Goal: Information Seeking & Learning: Learn about a topic

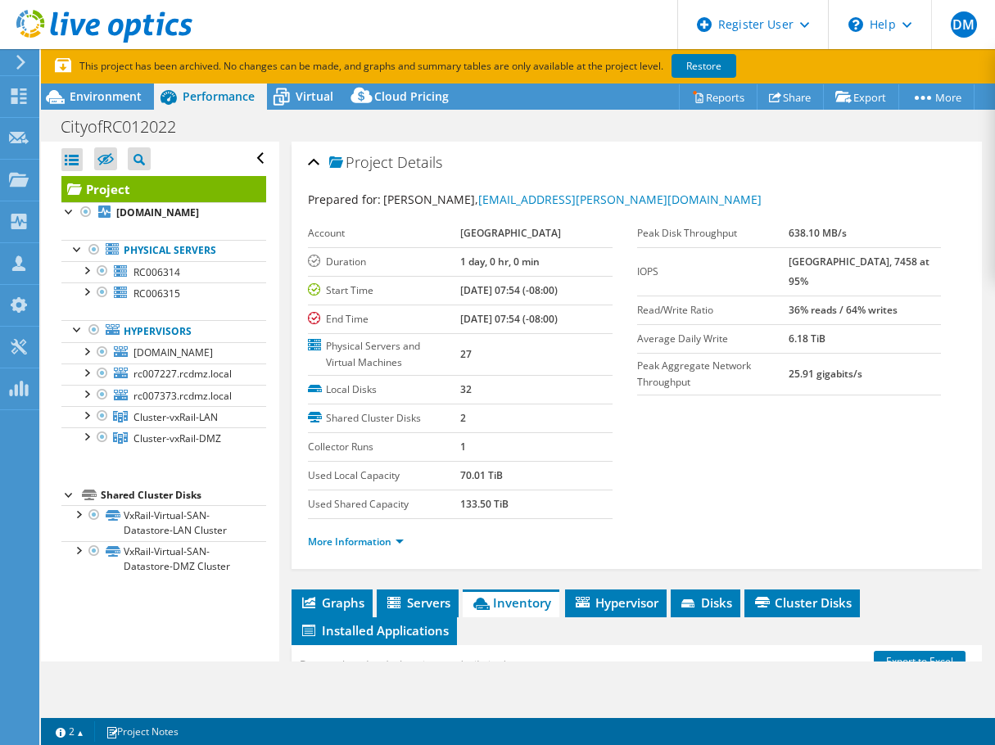
select select "USD"
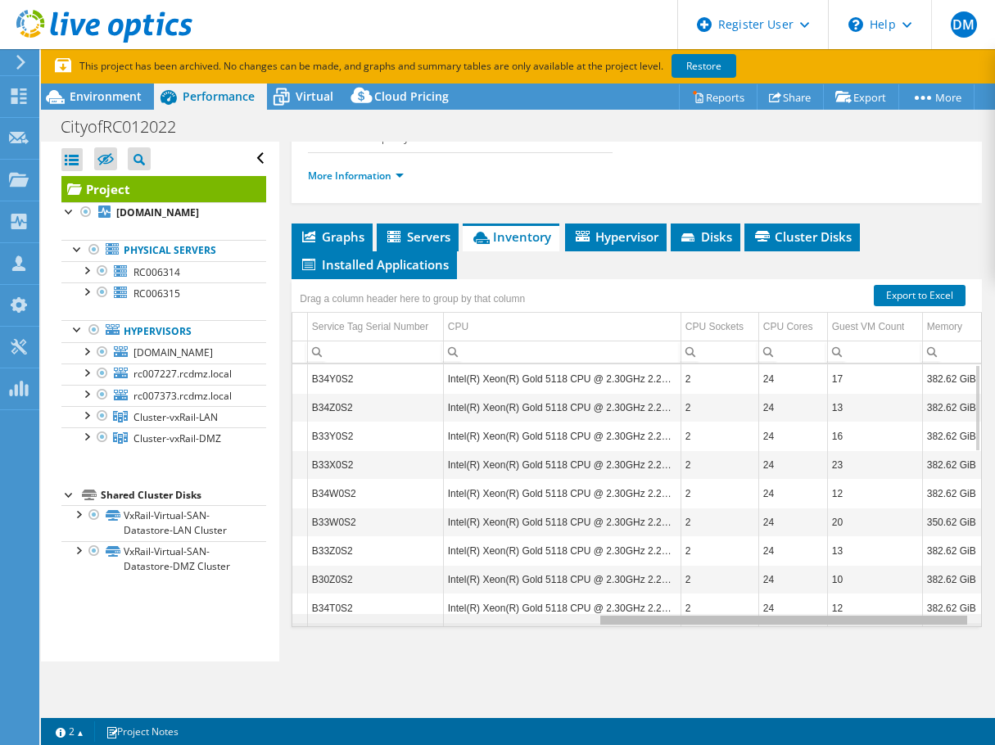
drag, startPoint x: 520, startPoint y: 620, endPoint x: 884, endPoint y: 623, distance: 364.3
click at [884, 623] on body "DM Dell User [PERSON_NAME] Martin [EMAIL_ADDRESS][PERSON_NAME][DOMAIN_NAME] Del…" at bounding box center [497, 372] width 995 height 745
click at [621, 625] on div "Data grid" at bounding box center [783, 620] width 370 height 12
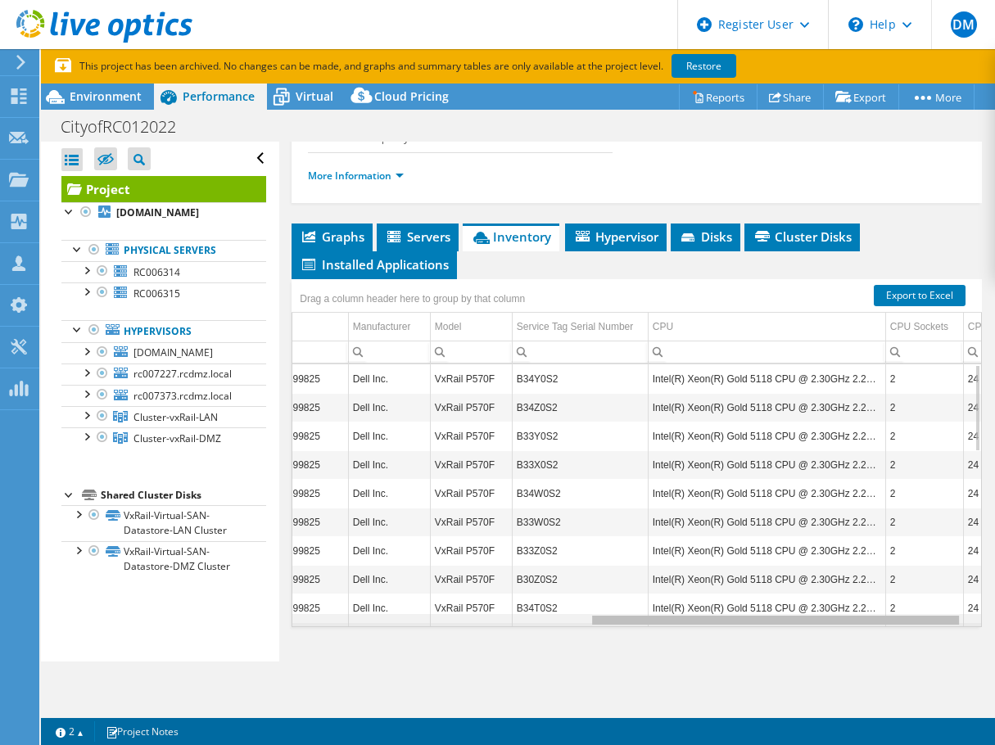
drag, startPoint x: 621, startPoint y: 623, endPoint x: 318, endPoint y: 603, distance: 303.6
click at [351, 622] on body "DM Dell User [PERSON_NAME] Martin [EMAIL_ADDRESS][PERSON_NAME][DOMAIN_NAME] Del…" at bounding box center [497, 372] width 995 height 745
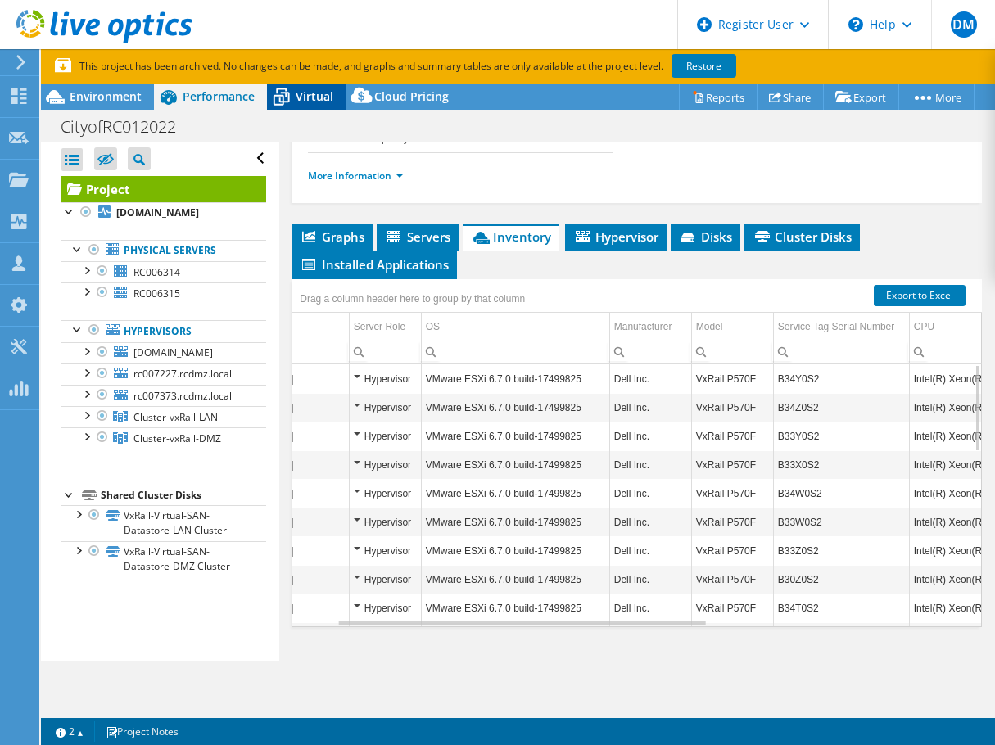
click at [309, 101] on span "Virtual" at bounding box center [315, 96] width 38 height 16
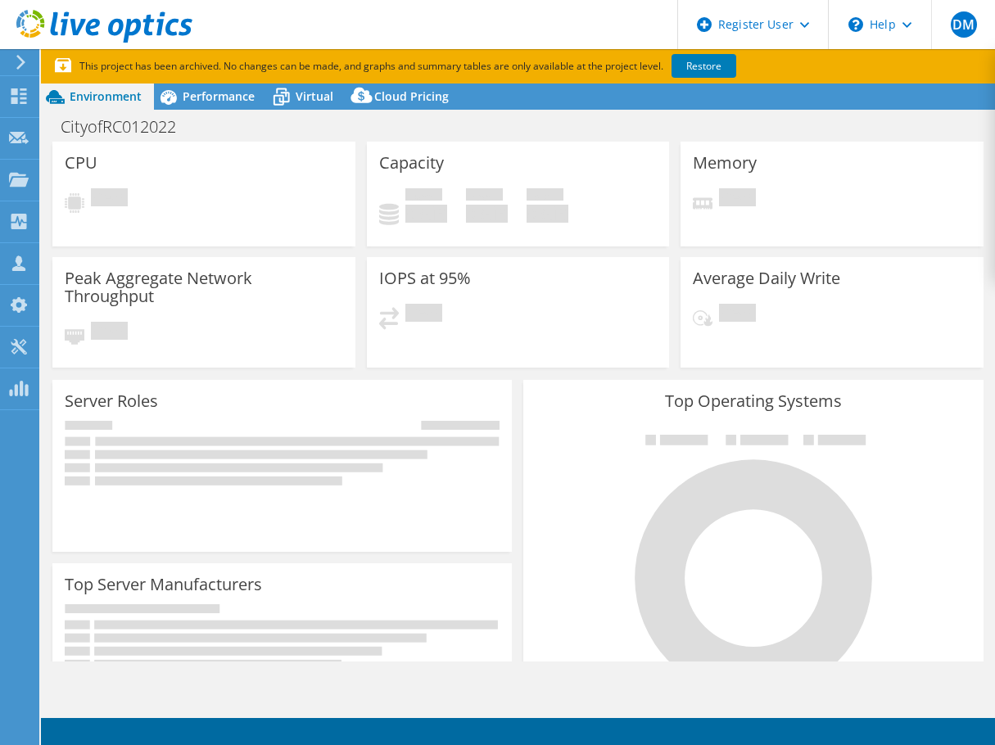
select select "USD"
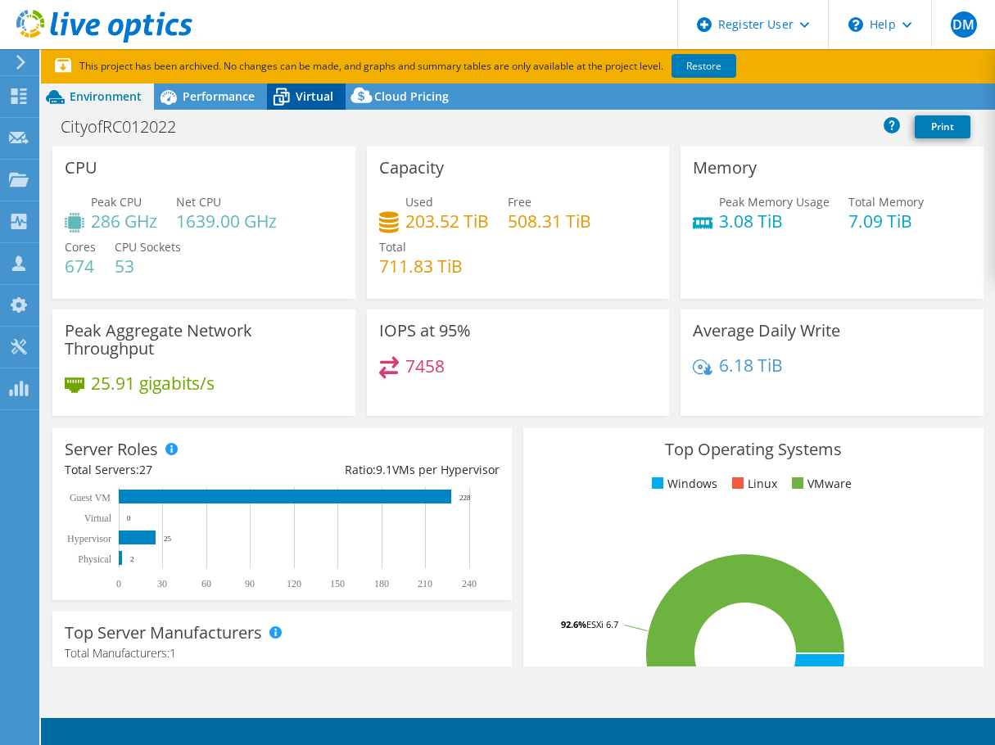
click at [318, 97] on span "Virtual" at bounding box center [315, 96] width 38 height 16
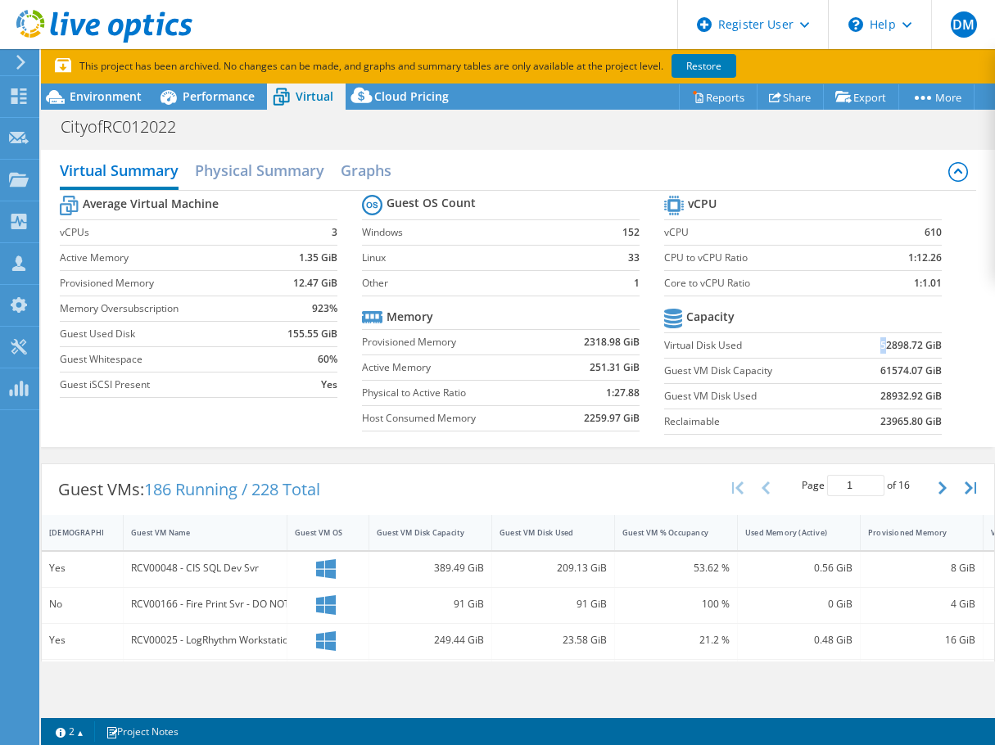
drag, startPoint x: 865, startPoint y: 350, endPoint x: 875, endPoint y: 345, distance: 11.0
click at [875, 345] on td "52898.72 GiB" at bounding box center [894, 344] width 96 height 25
click at [125, 88] on span "Environment" at bounding box center [106, 96] width 72 height 16
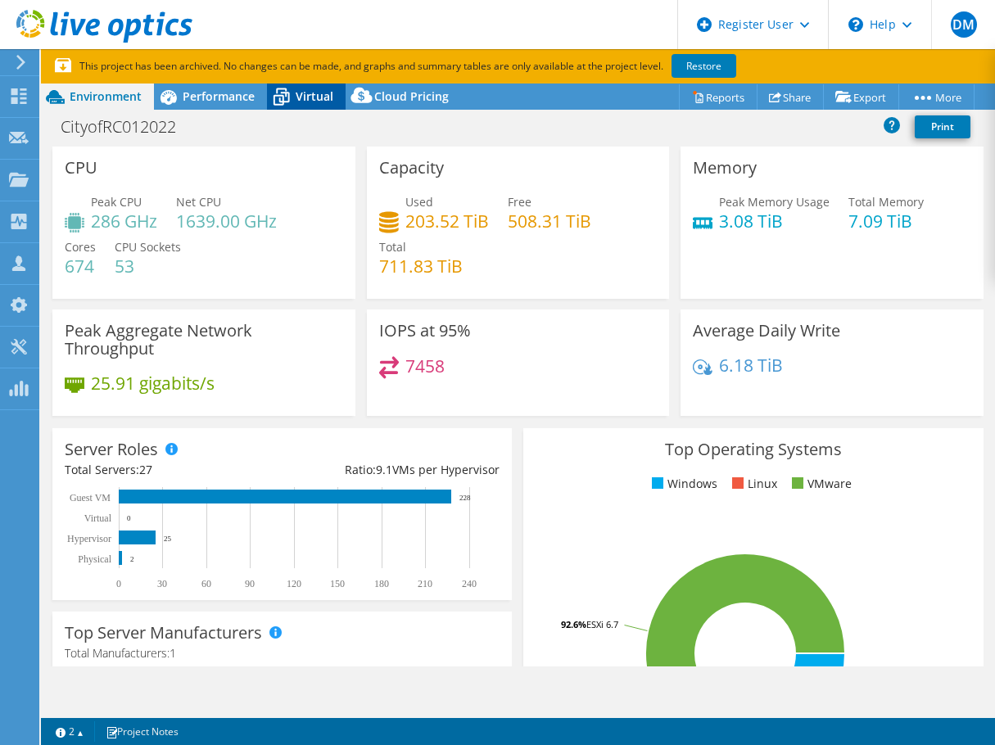
click at [314, 97] on span "Virtual" at bounding box center [315, 96] width 38 height 16
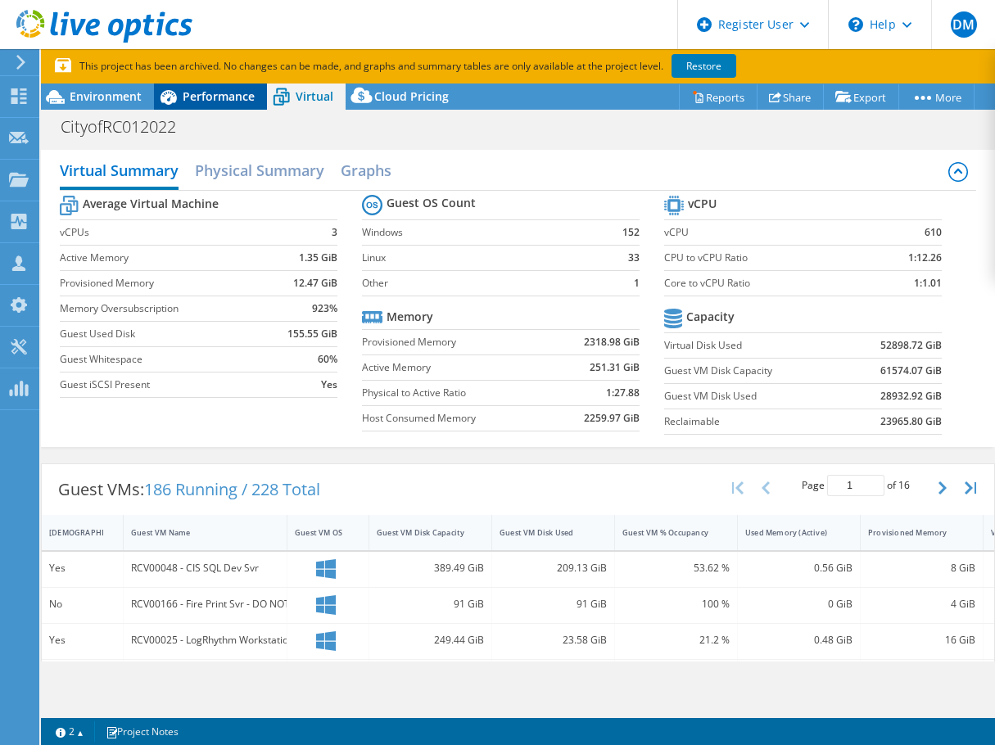
click at [208, 97] on span "Performance" at bounding box center [219, 96] width 72 height 16
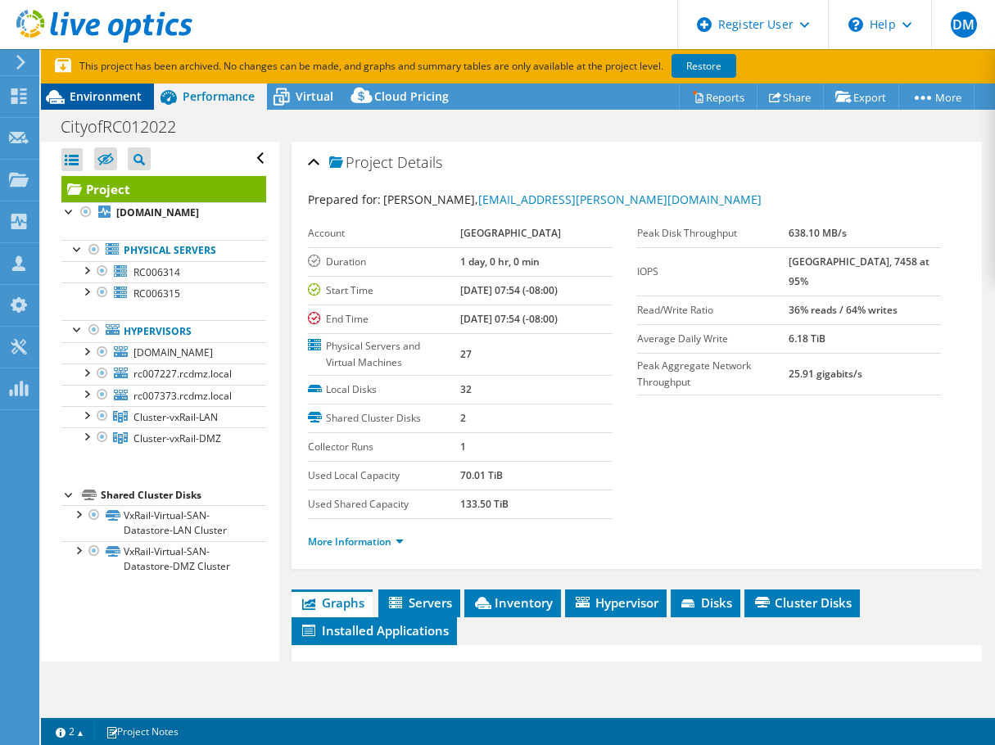
click at [124, 98] on span "Environment" at bounding box center [106, 96] width 72 height 16
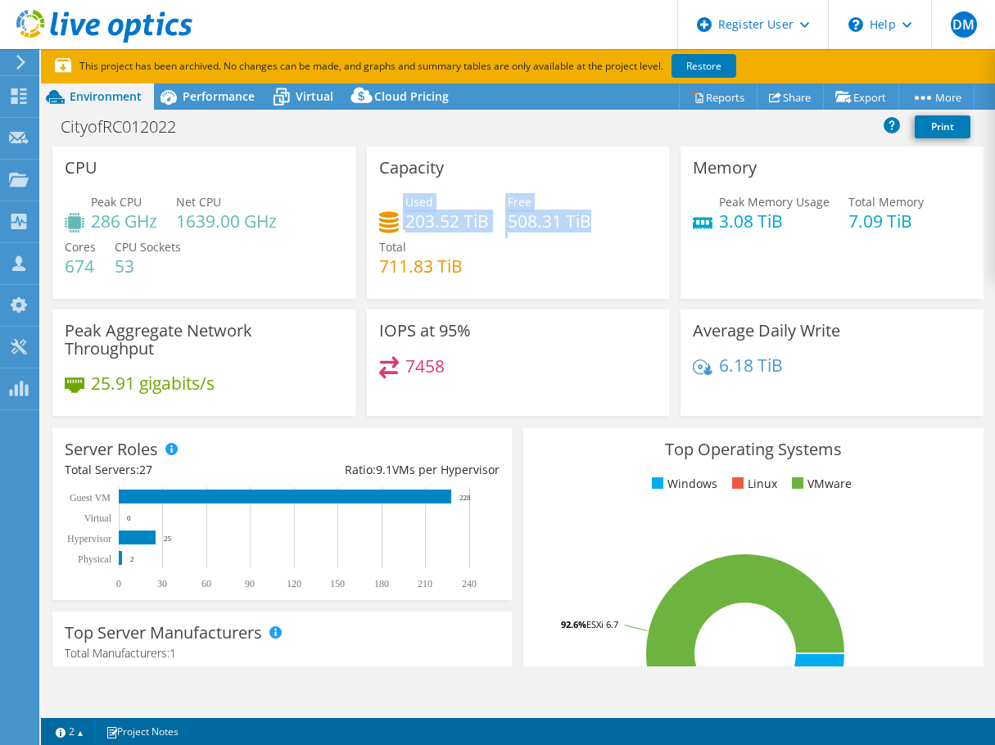
drag, startPoint x: 392, startPoint y: 199, endPoint x: 580, endPoint y: 225, distance: 190.1
click at [580, 225] on div "Used 203.52 TiB Free 508.31 TiB Total 711.83 TiB" at bounding box center [518, 242] width 278 height 98
drag, startPoint x: 580, startPoint y: 225, endPoint x: 325, endPoint y: 161, distance: 263.3
click at [580, 224] on h4 "508.31 TiB" at bounding box center [550, 221] width 84 height 18
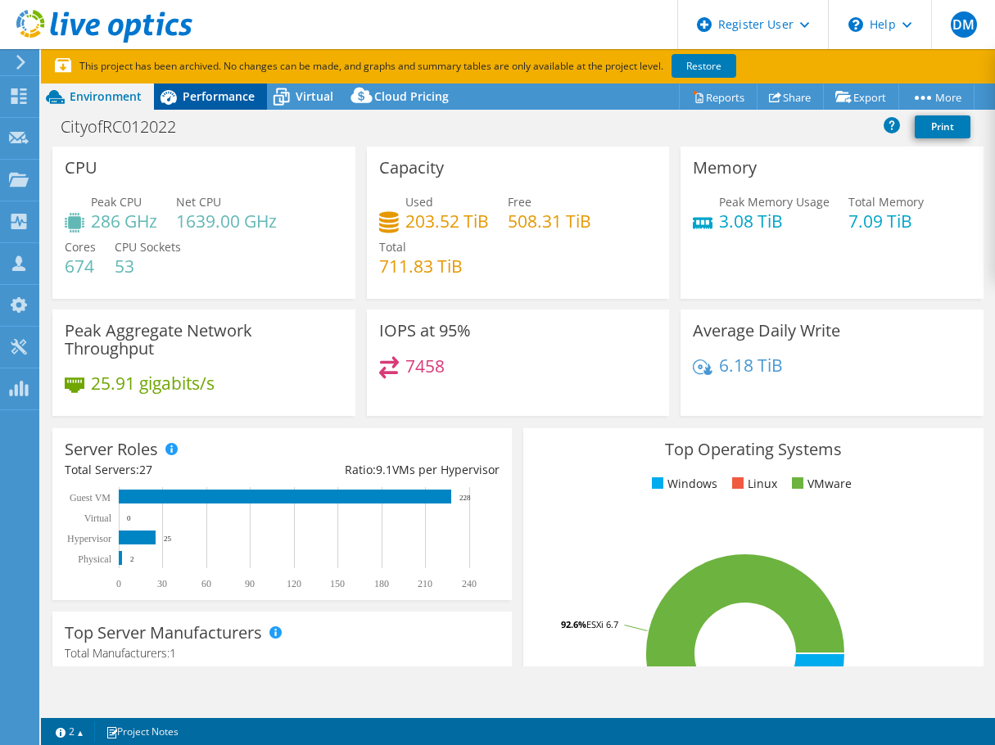
click at [228, 100] on span "Performance" at bounding box center [219, 96] width 72 height 16
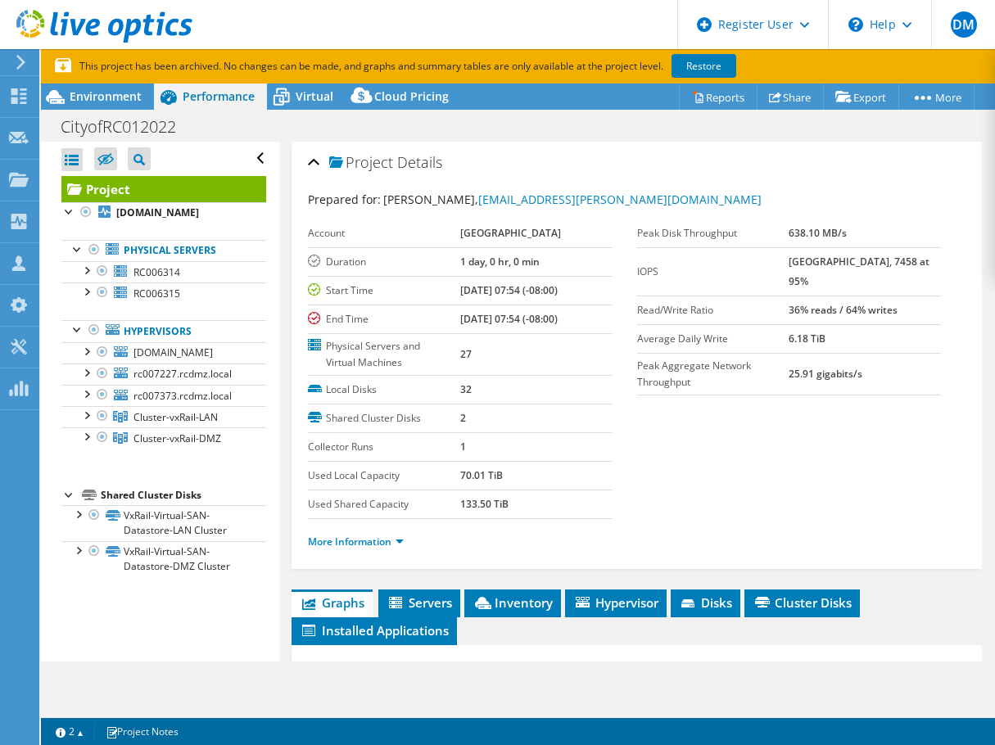
click at [665, 302] on label "Read/Write Ratio" at bounding box center [713, 310] width 152 height 16
click at [325, 102] on span "Virtual" at bounding box center [315, 96] width 38 height 16
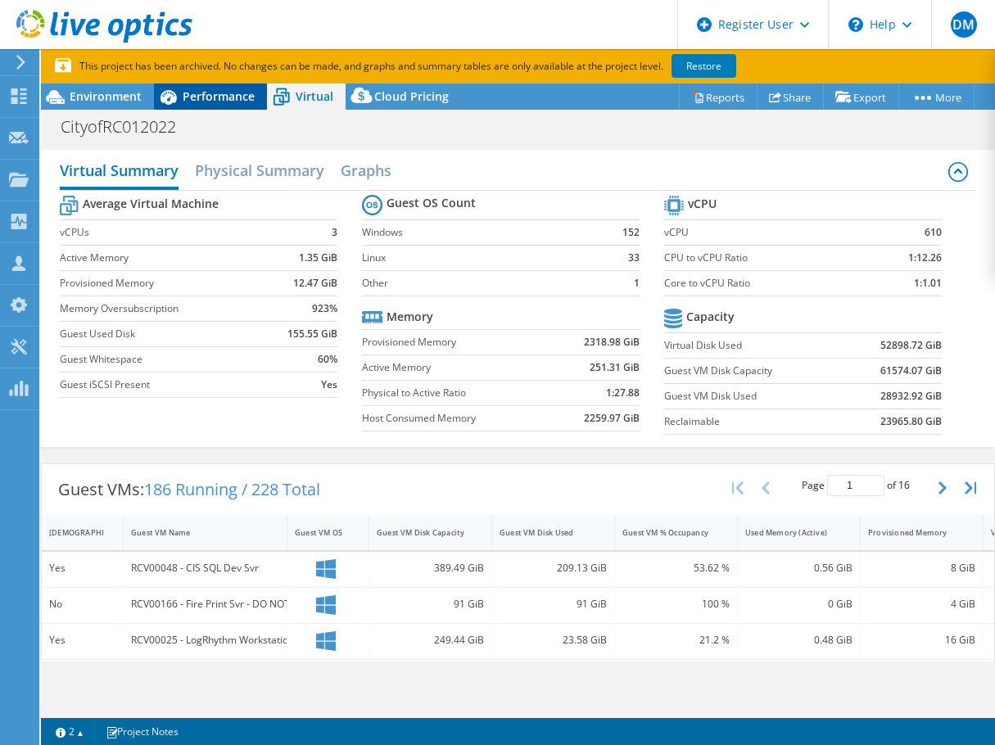
click at [169, 111] on icon at bounding box center [168, 97] width 29 height 29
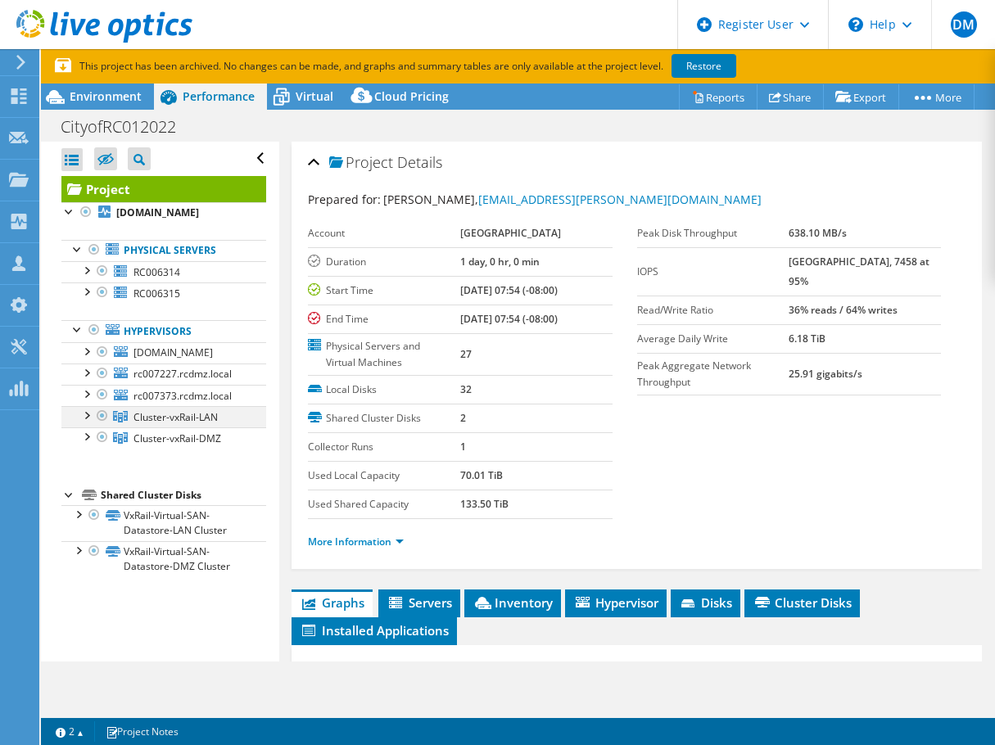
click at [100, 418] on div at bounding box center [102, 416] width 16 height 20
click at [86, 417] on div at bounding box center [86, 414] width 16 height 16
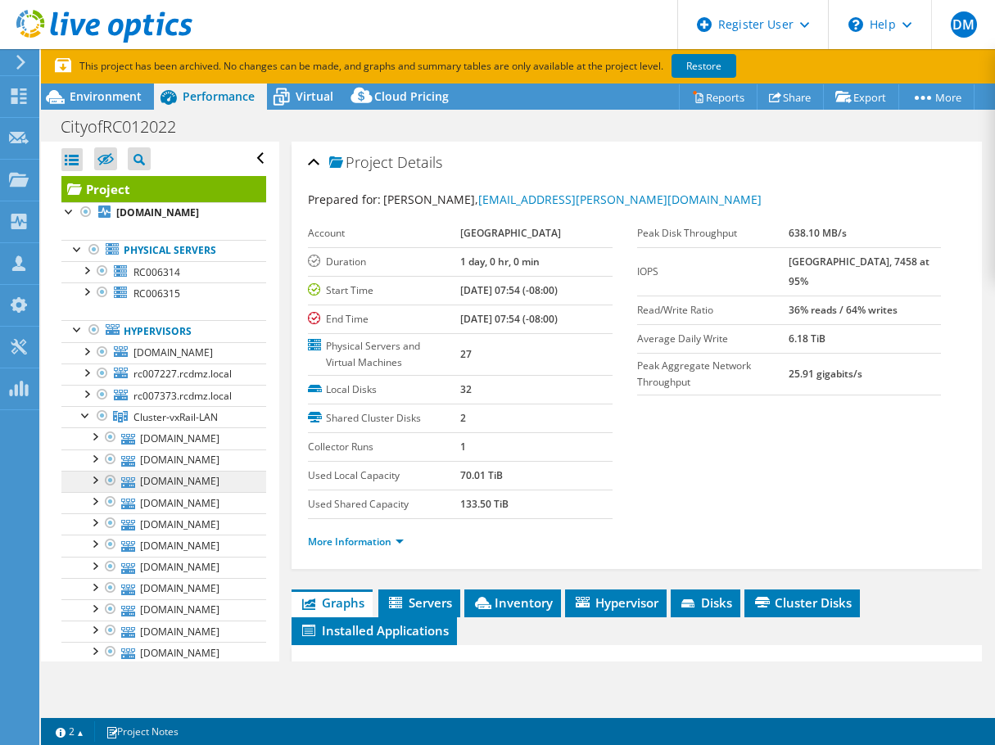
scroll to position [164, 0]
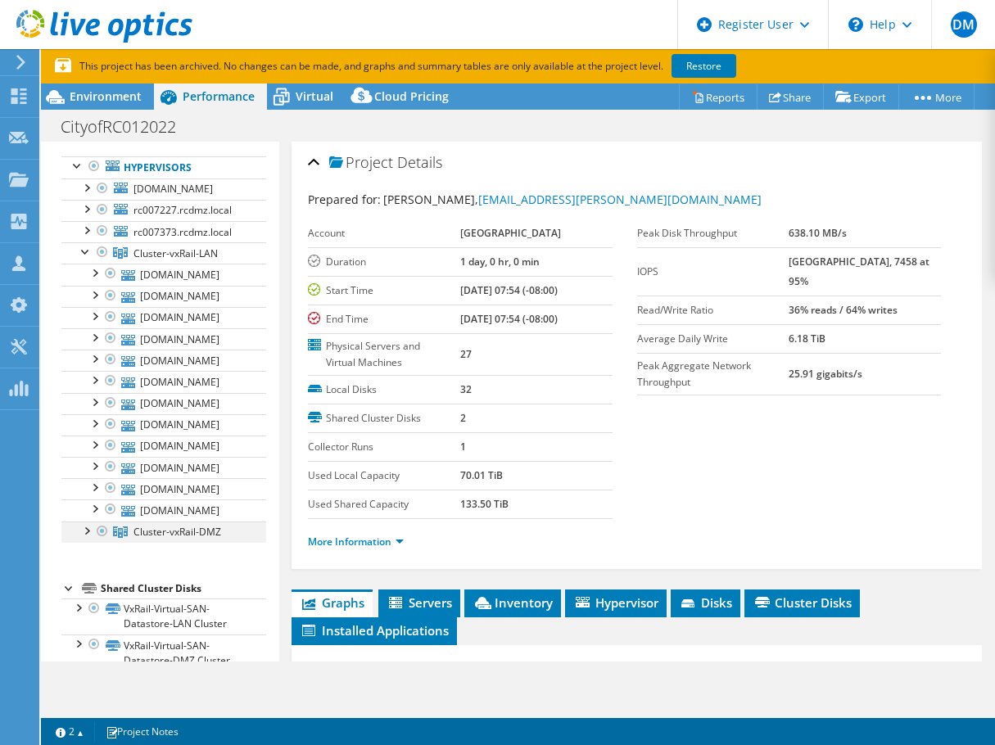
click at [85, 531] on div at bounding box center [86, 530] width 16 height 16
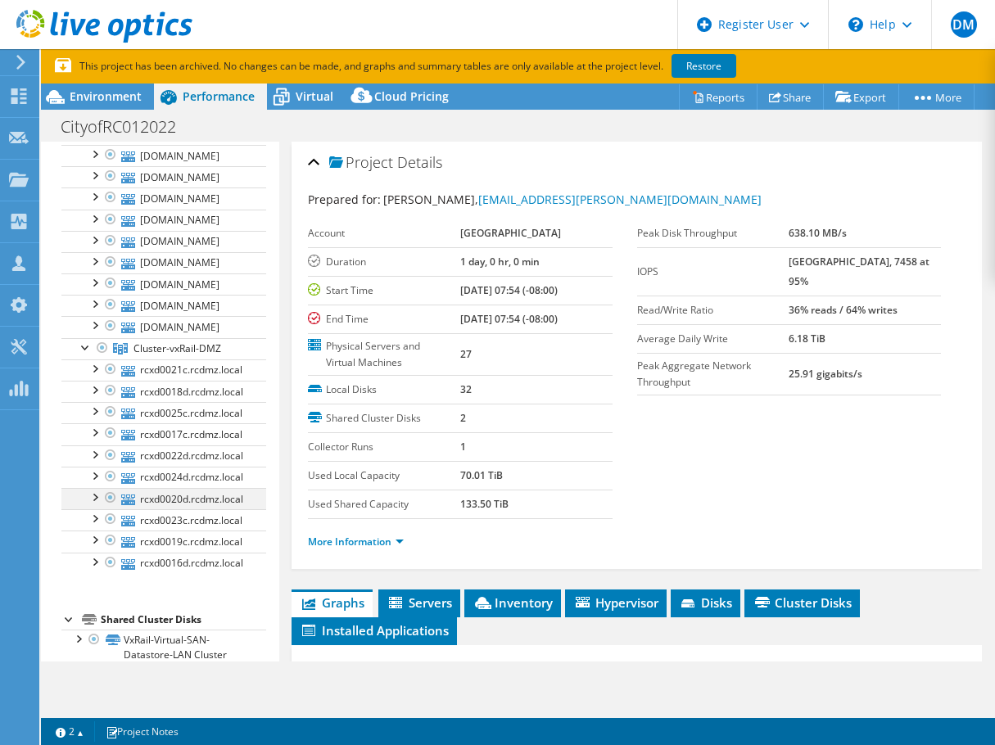
scroll to position [325, 0]
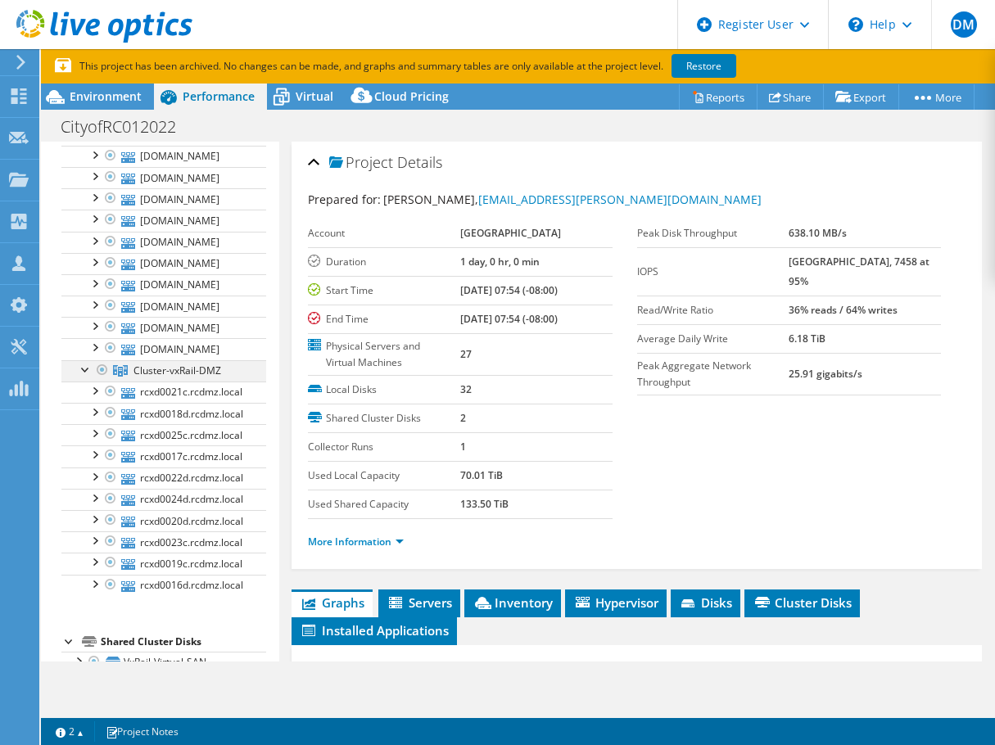
click at [81, 368] on div at bounding box center [86, 368] width 16 height 16
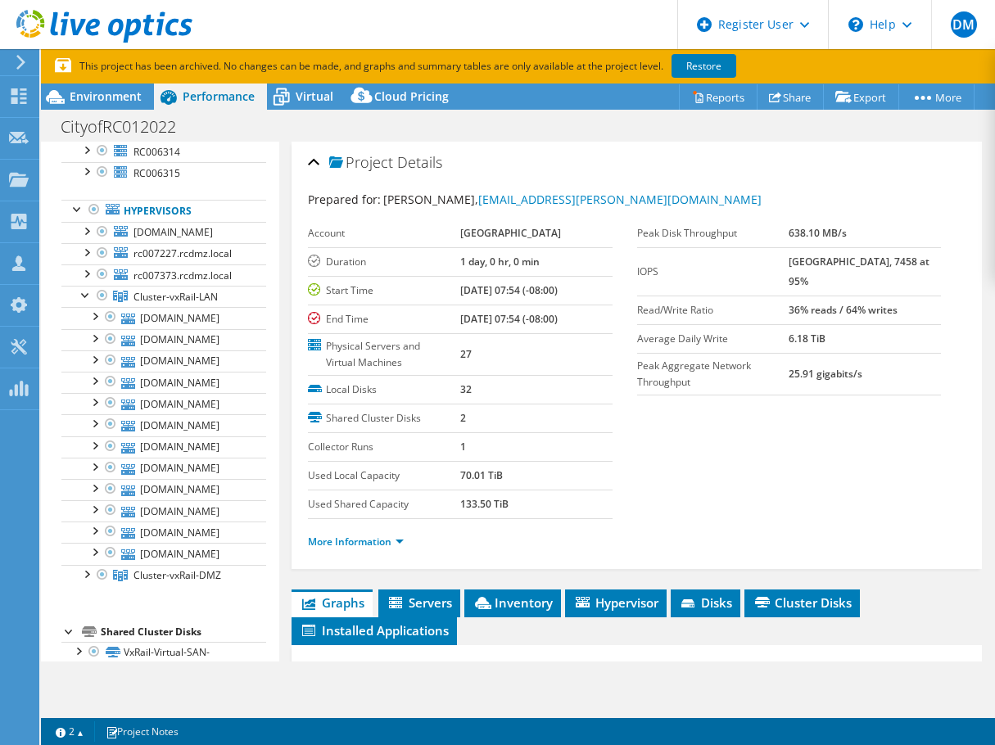
scroll to position [246, 0]
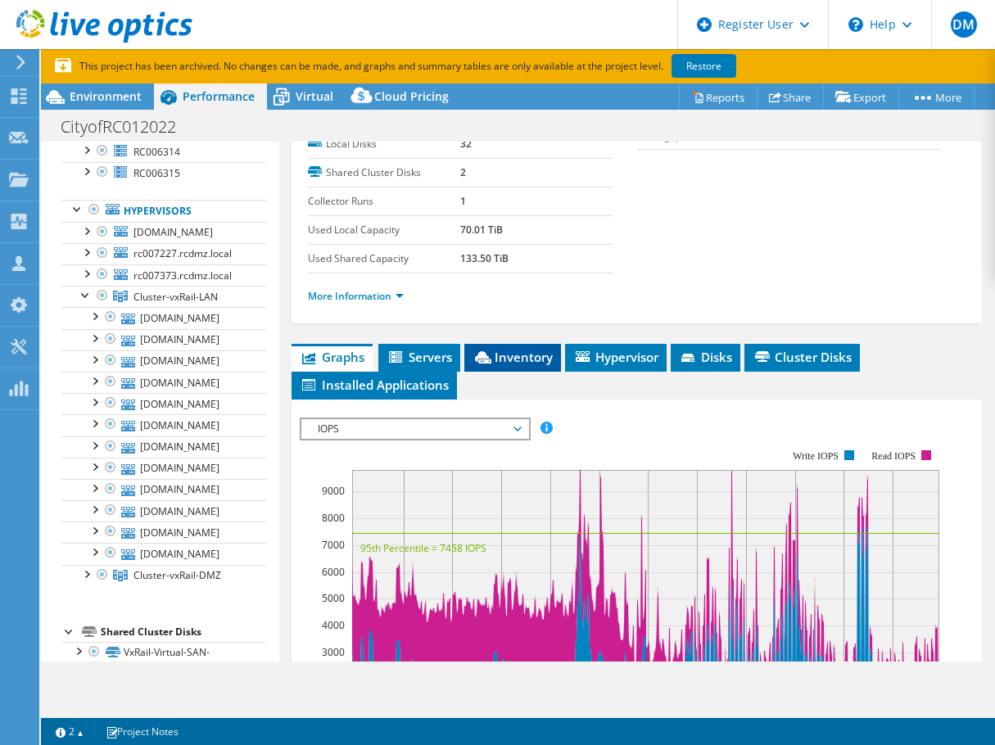
click at [494, 357] on span "Inventory" at bounding box center [512, 357] width 80 height 16
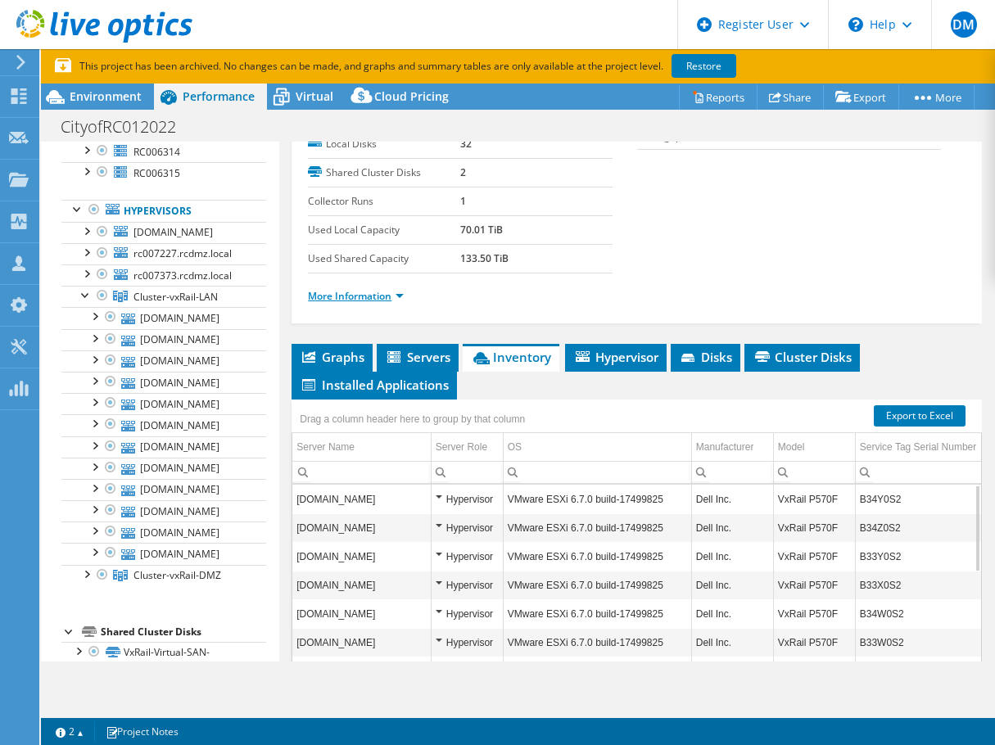
click at [391, 294] on link "More Information" at bounding box center [356, 296] width 96 height 14
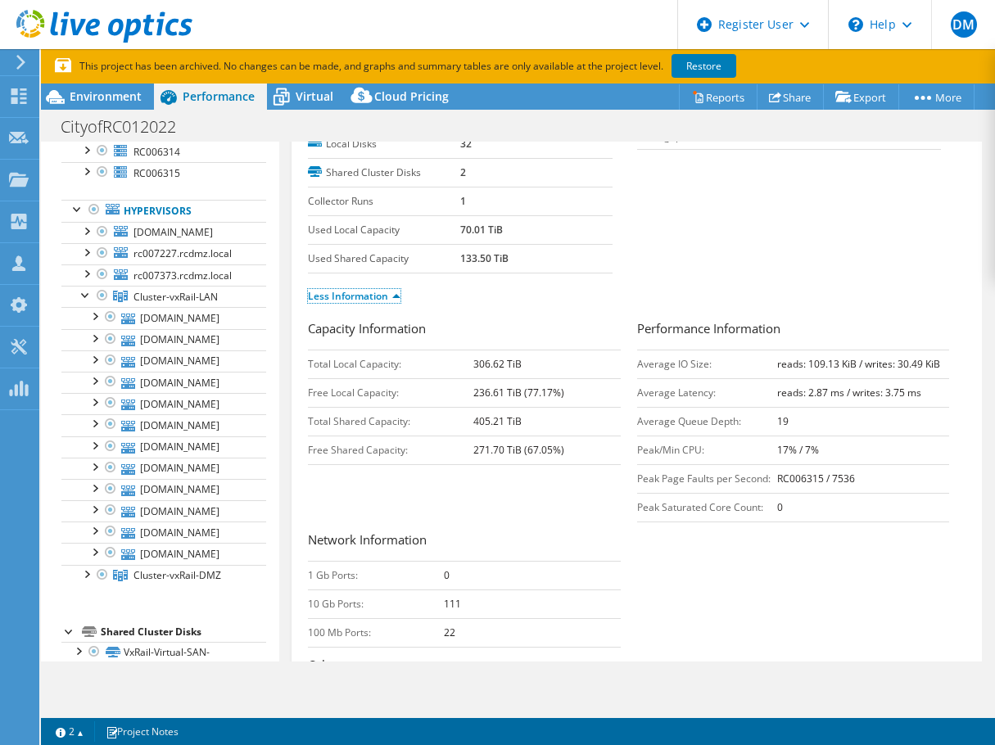
scroll to position [0, 0]
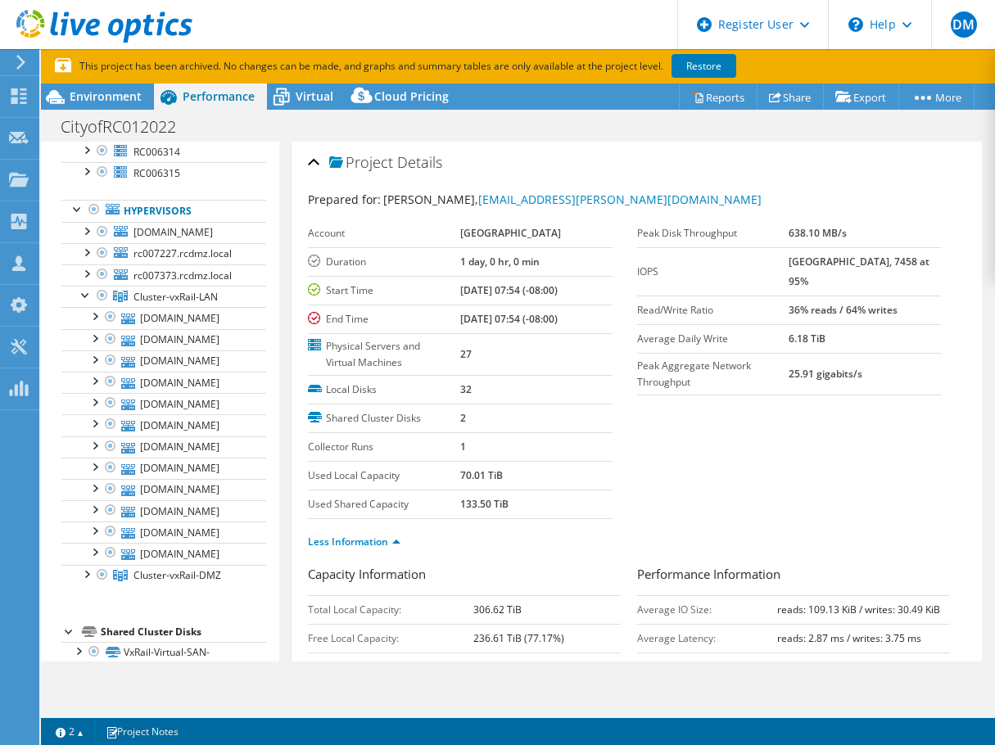
click at [427, 400] on td "Local Disks" at bounding box center [384, 390] width 152 height 29
click at [344, 487] on td "Used Local Capacity" at bounding box center [384, 475] width 152 height 29
click at [82, 296] on div at bounding box center [86, 294] width 16 height 16
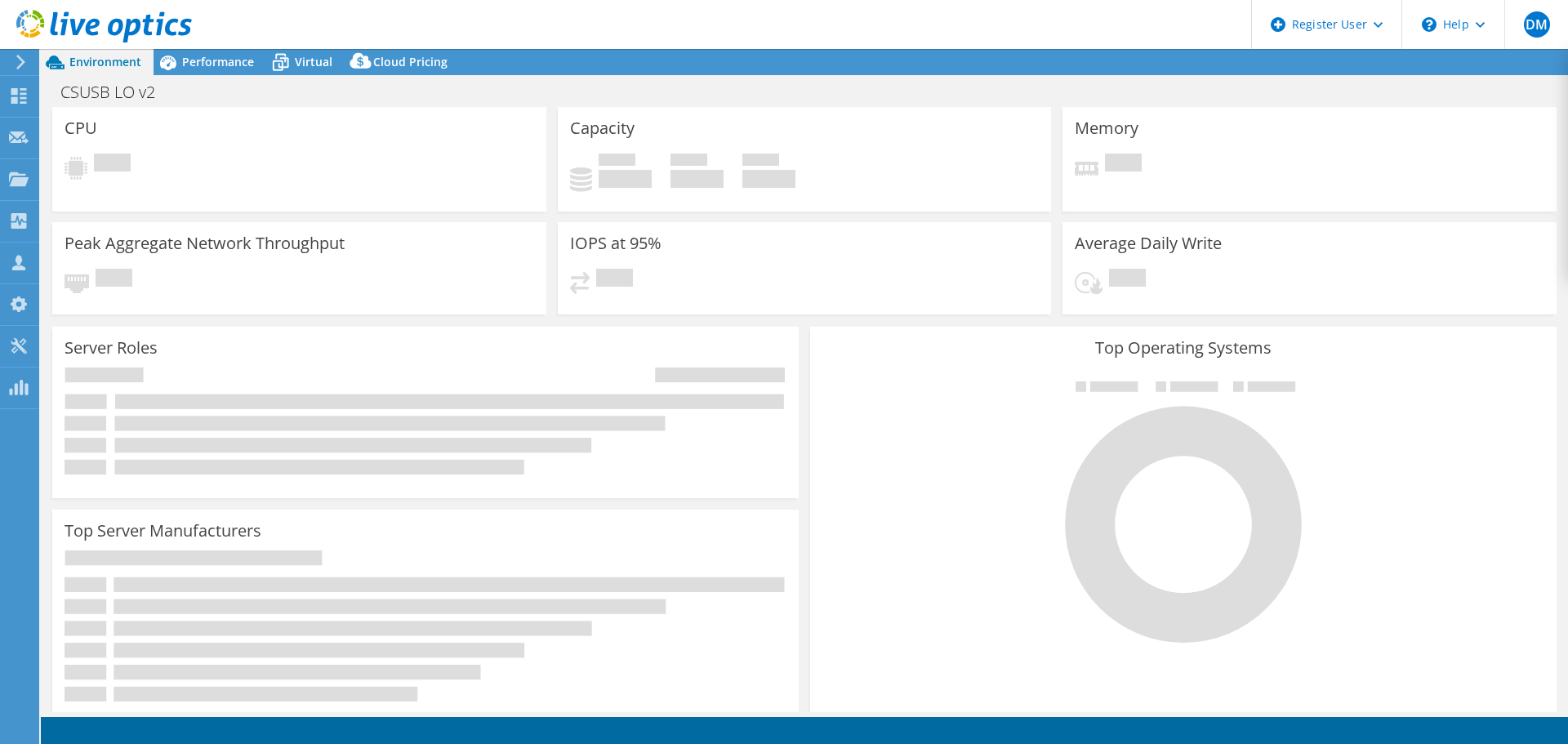
select select "USD"
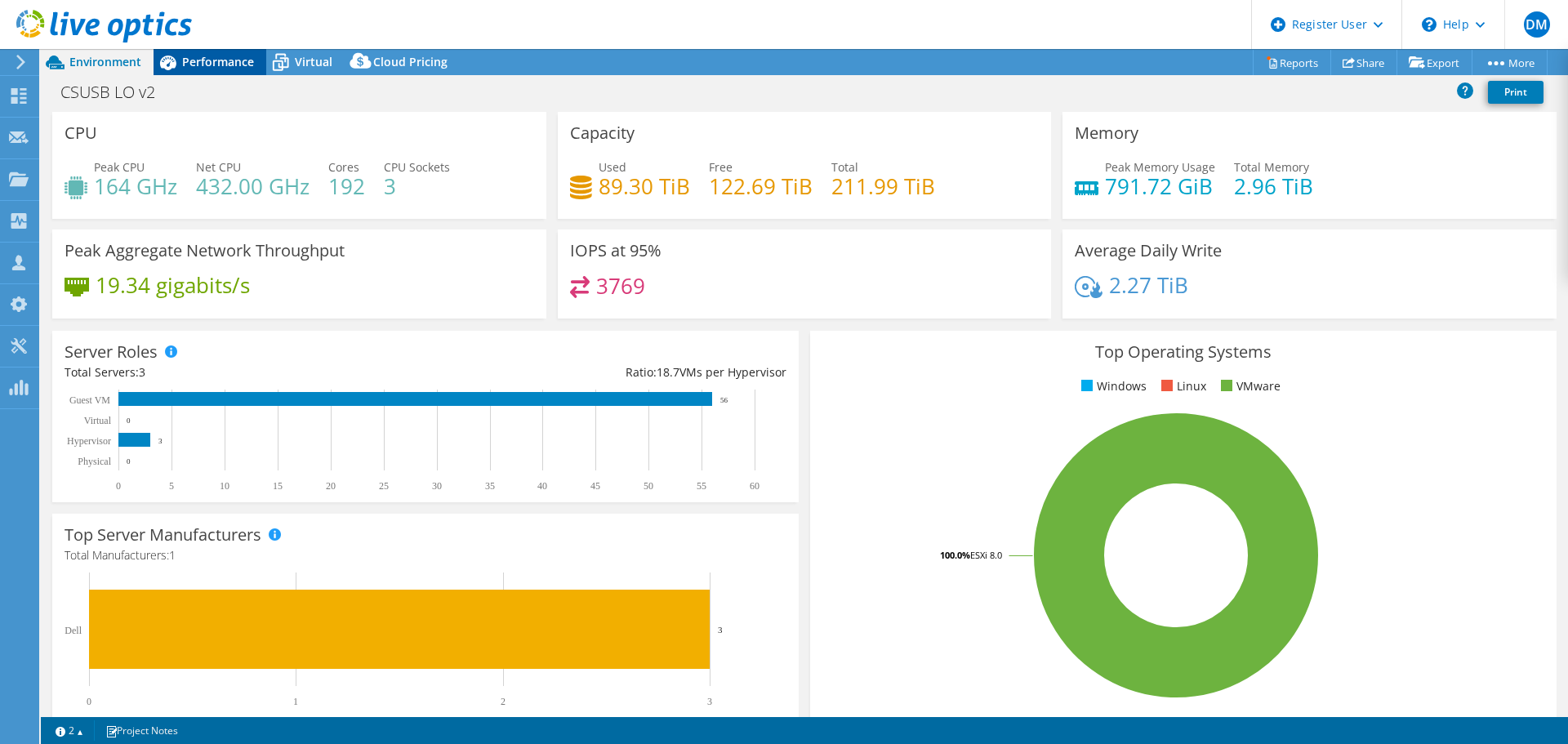
click at [251, 64] on span "Performance" at bounding box center [218, 62] width 72 height 16
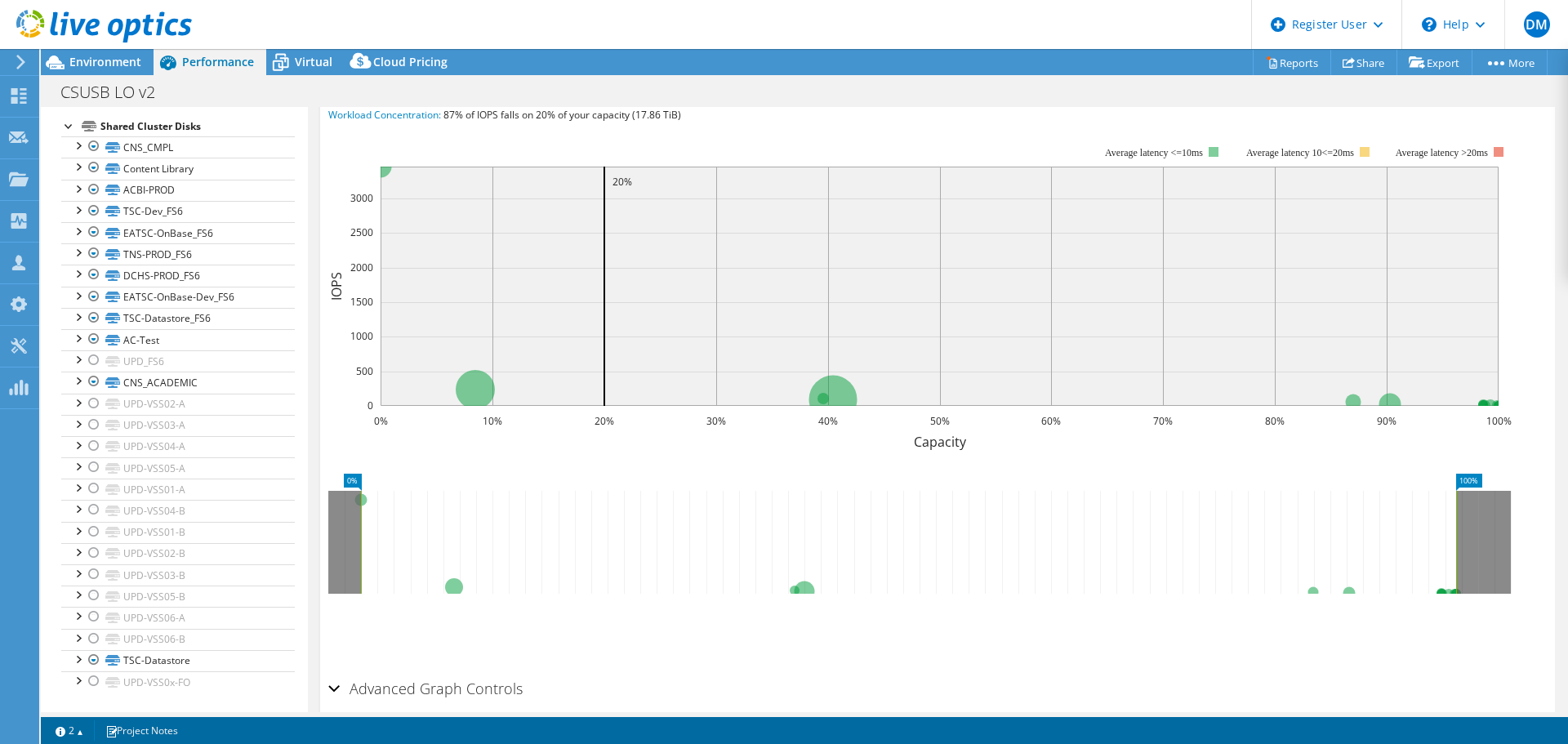
scroll to position [245, 0]
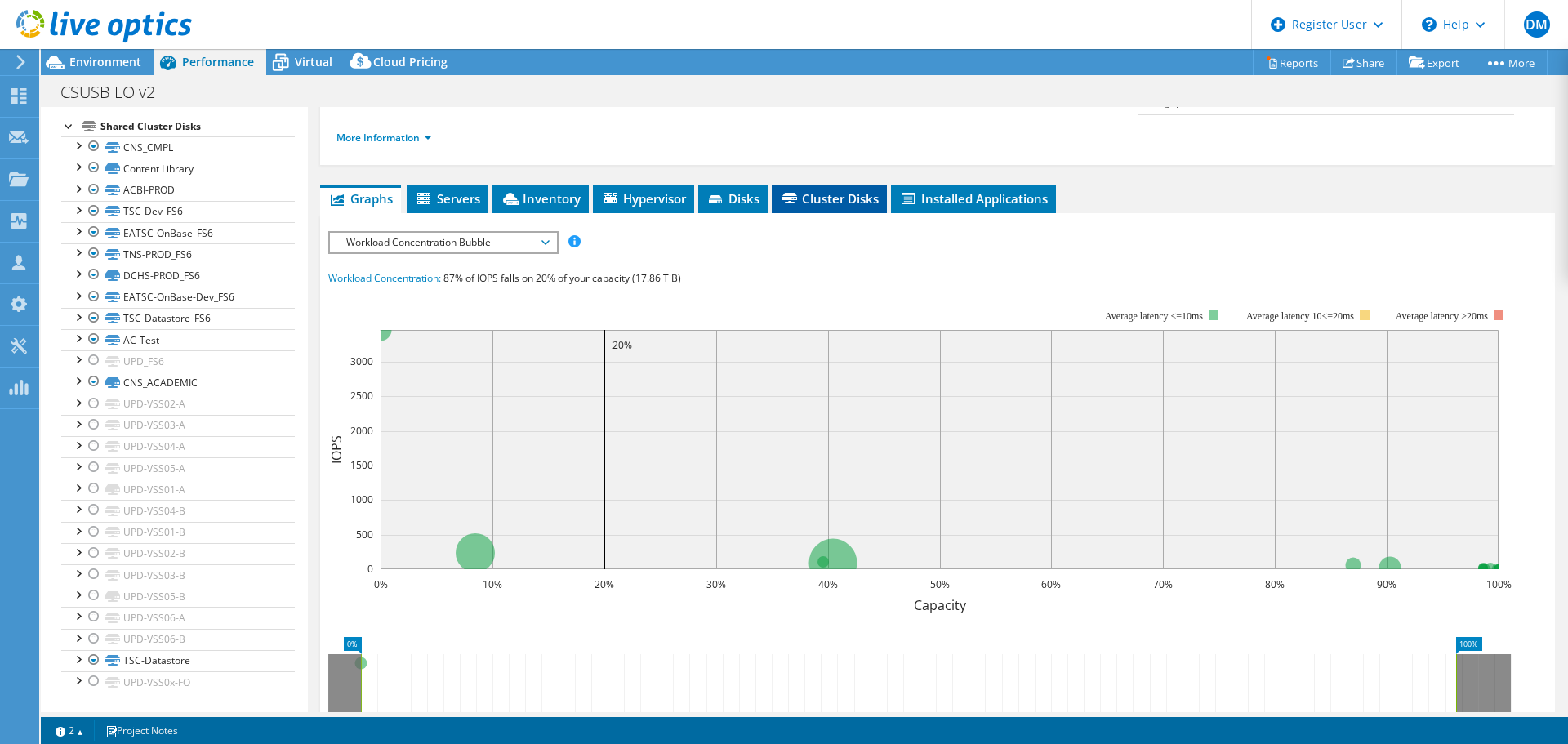
click at [827, 186] on li "Cluster Disks" at bounding box center [829, 199] width 115 height 28
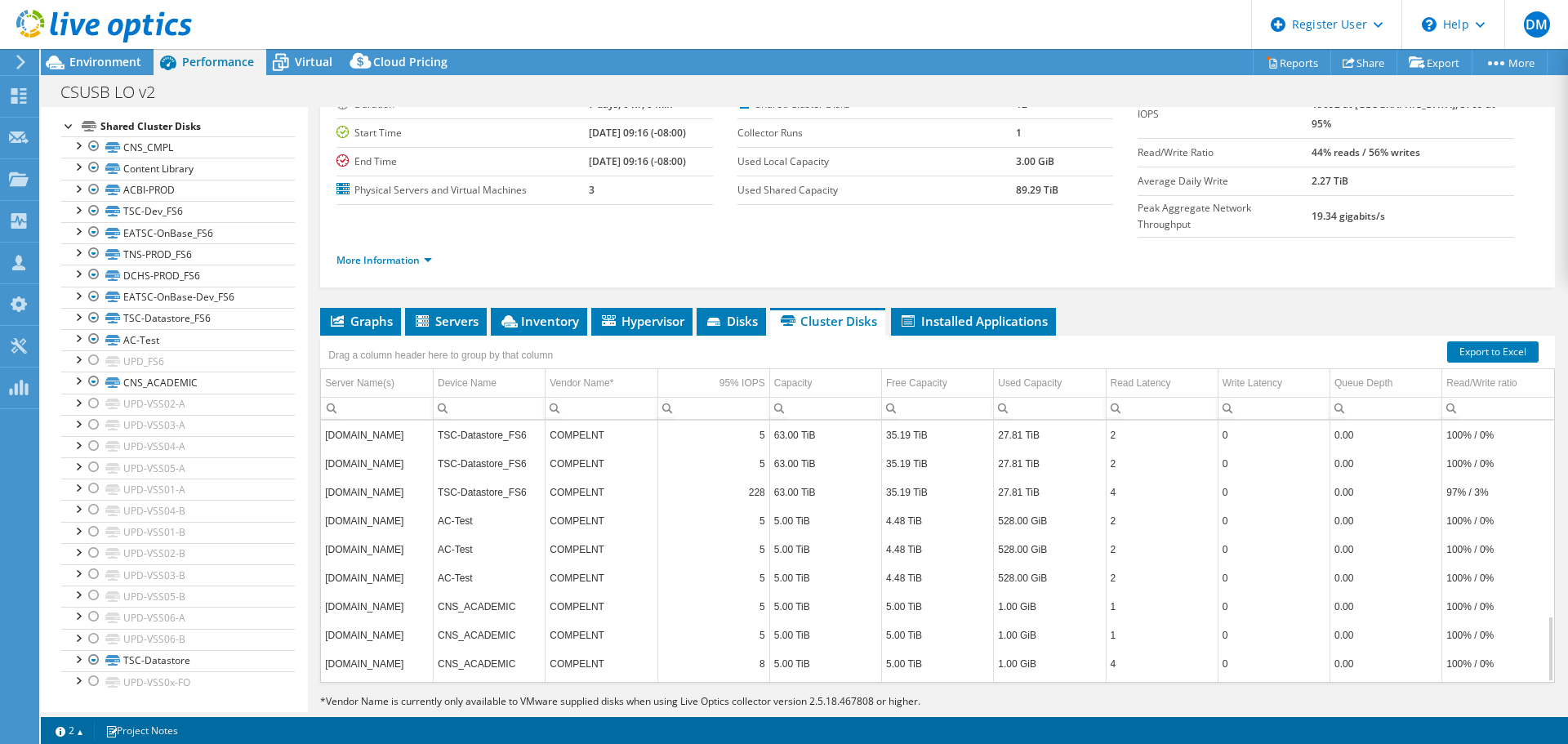
scroll to position [768, 0]
click at [836, 369] on td "Capacity" at bounding box center [825, 383] width 112 height 29
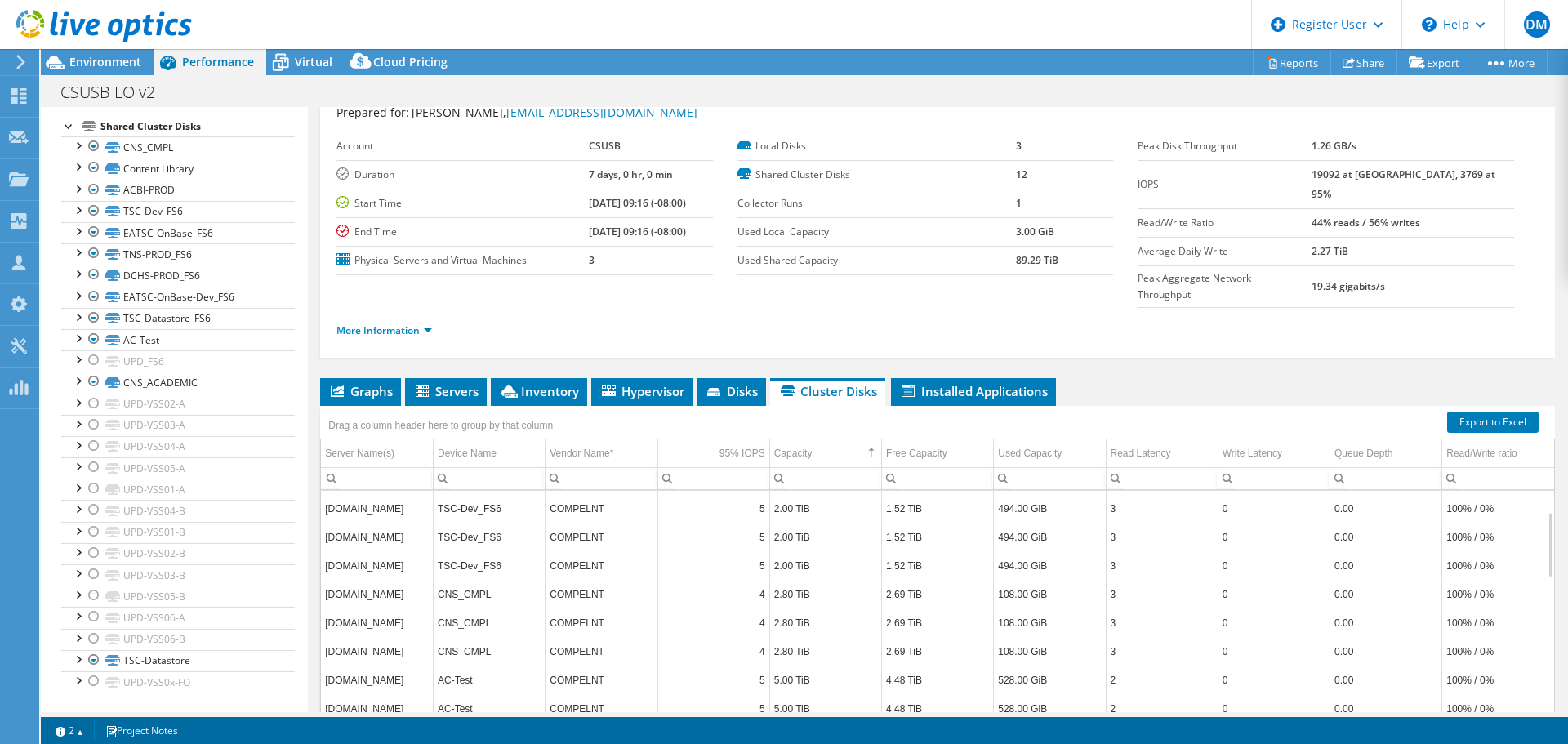
scroll to position [0, 0]
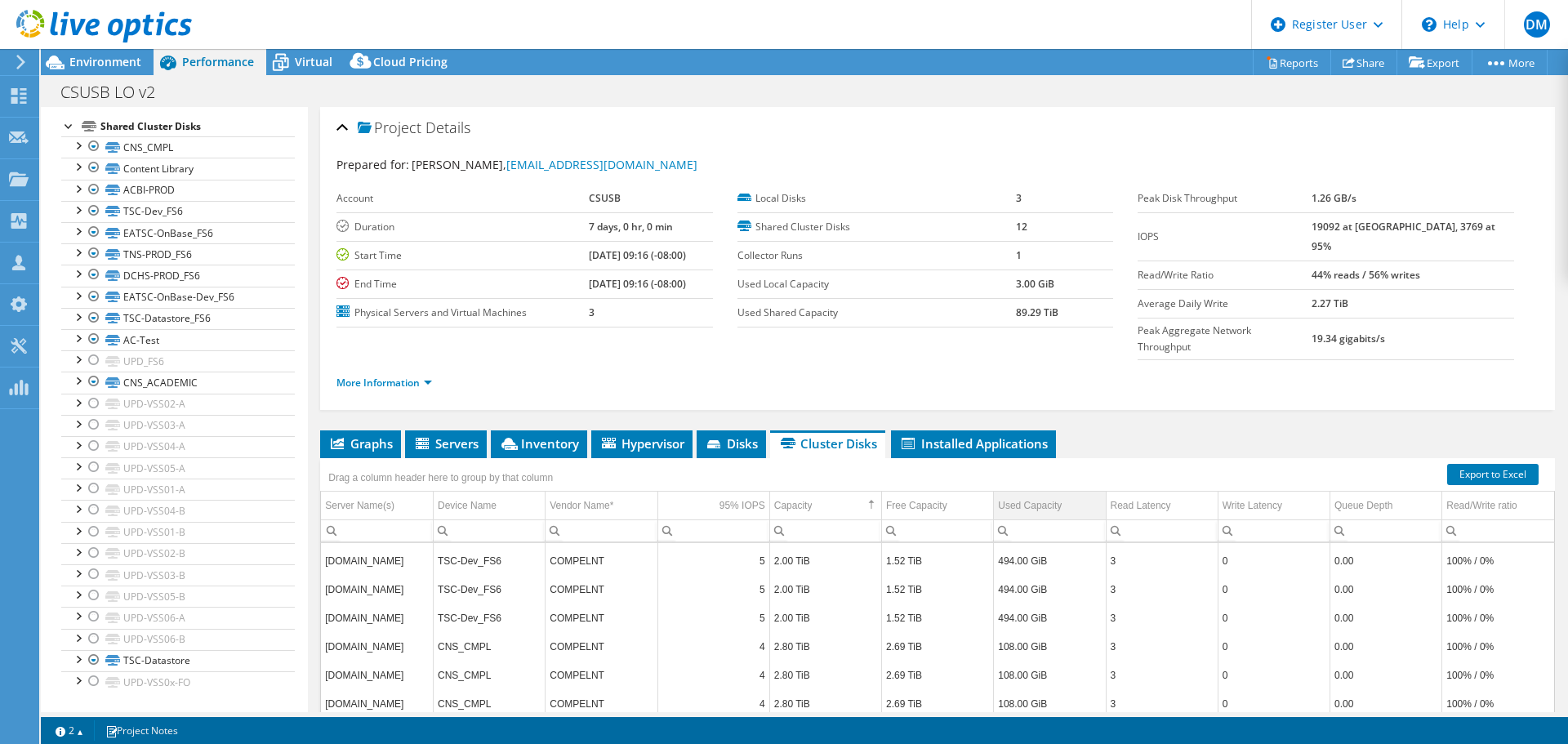
click at [1036, 496] on div "Used Capacity" at bounding box center [1029, 506] width 64 height 20
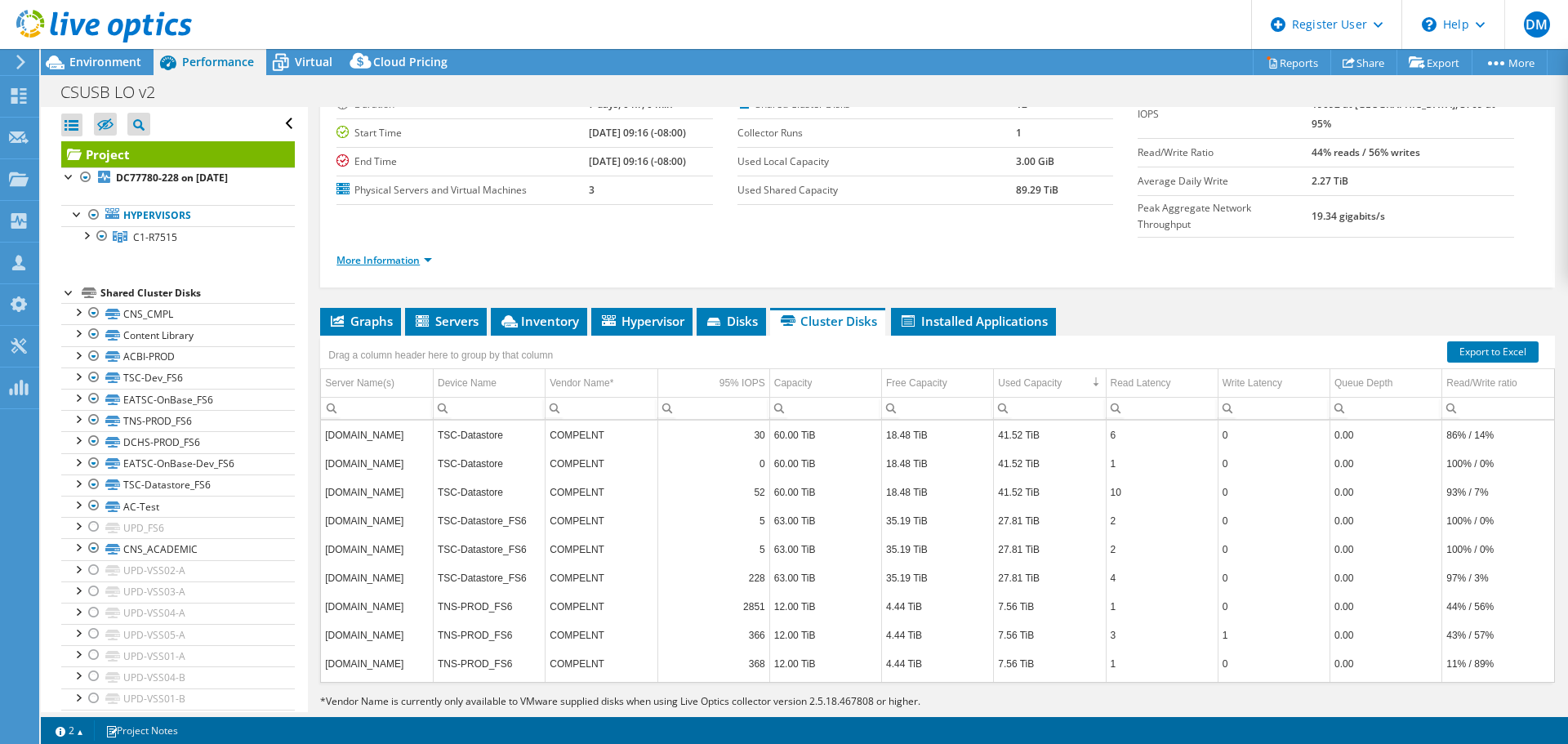
click at [429, 253] on link "More Information" at bounding box center [384, 260] width 96 height 14
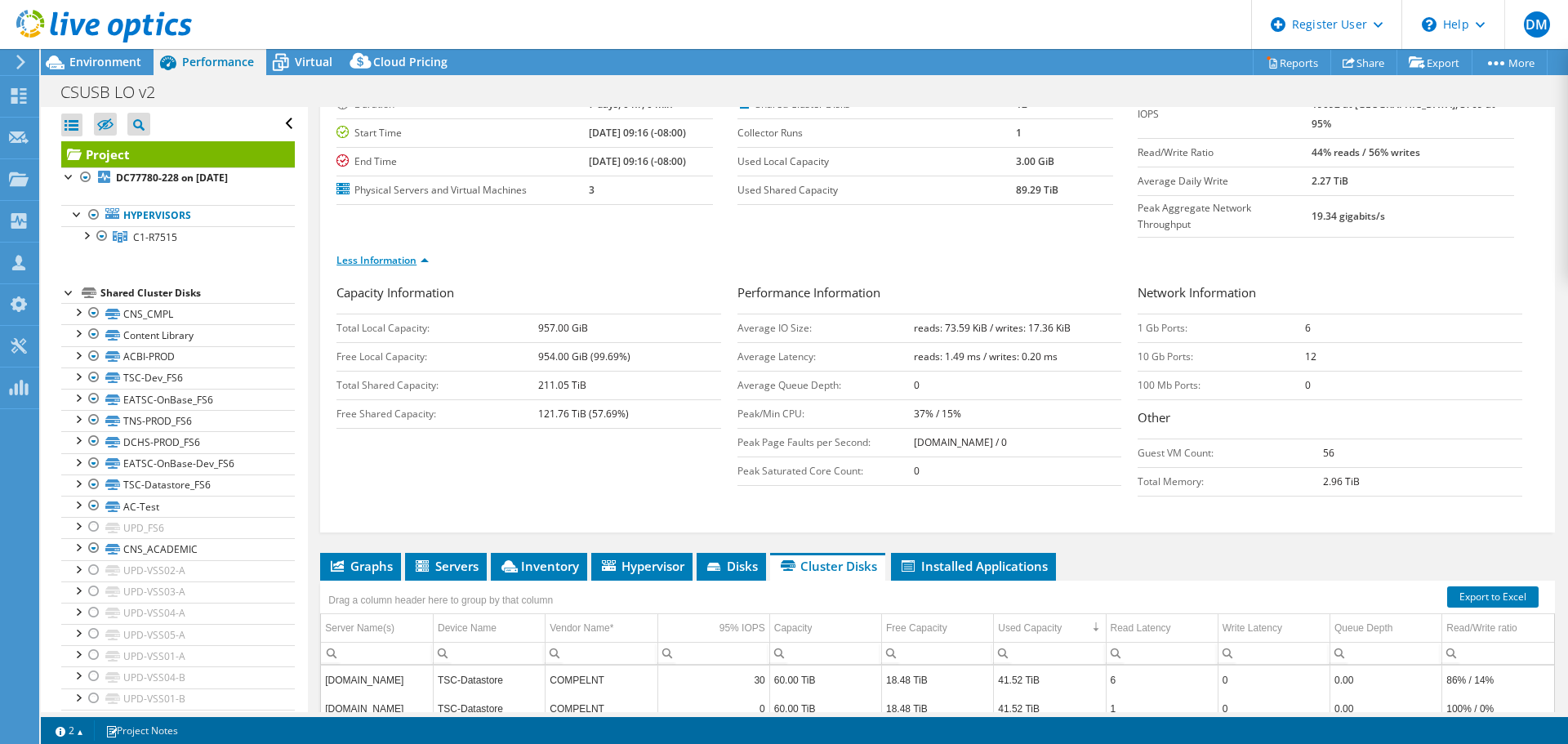
click at [422, 253] on link "Less Information" at bounding box center [382, 260] width 93 height 14
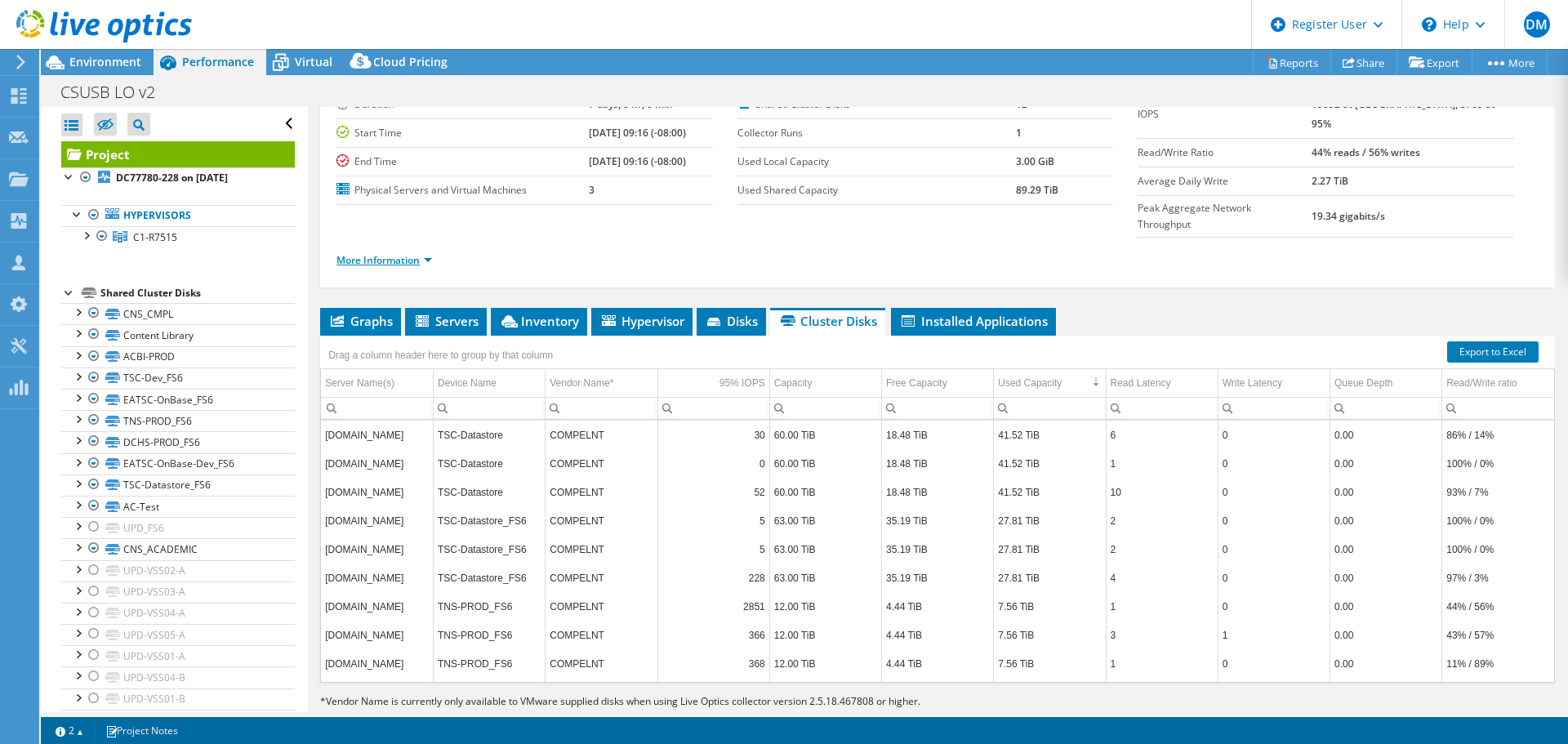
click at [423, 253] on link "More Information" at bounding box center [384, 260] width 96 height 14
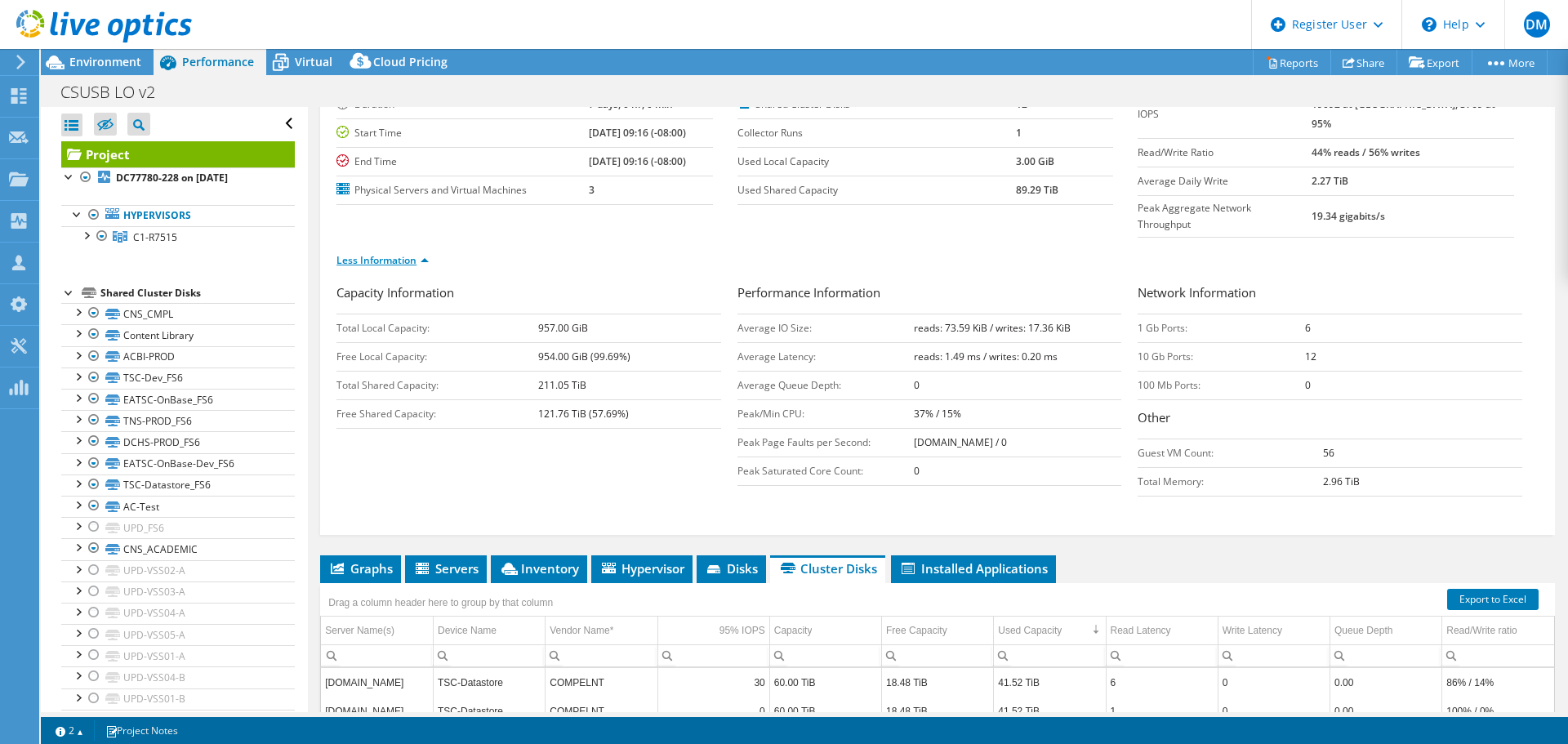
click at [421, 253] on link "Less Information" at bounding box center [382, 260] width 93 height 14
